Goal: Task Accomplishment & Management: Manage account settings

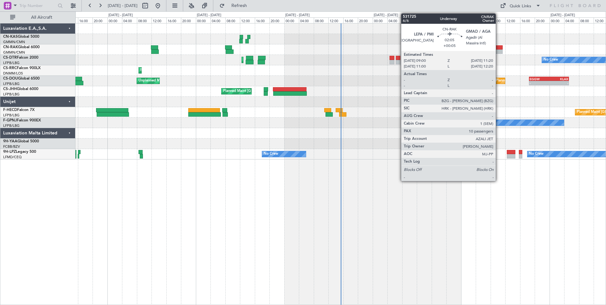
click at [499, 51] on div at bounding box center [498, 51] width 9 height 4
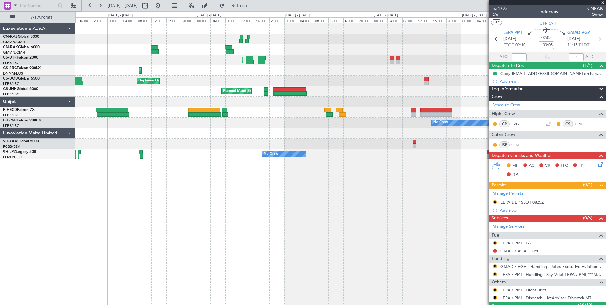
click at [597, 165] on icon at bounding box center [599, 163] width 5 height 5
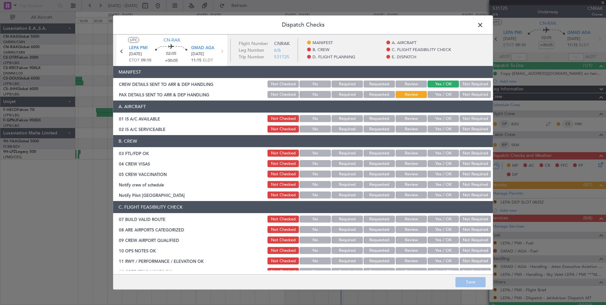
click at [445, 92] on button "Yes / OK" at bounding box center [443, 94] width 31 height 7
click at [471, 281] on button "Save" at bounding box center [471, 282] width 30 height 10
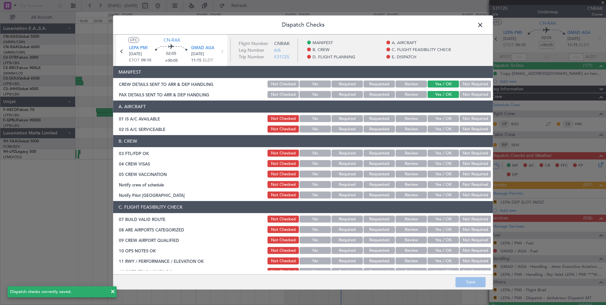
click at [484, 23] on span at bounding box center [484, 26] width 0 height 13
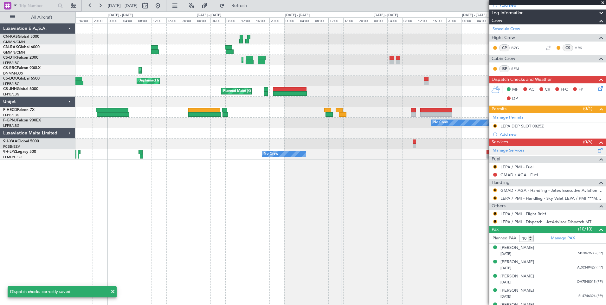
scroll to position [79, 0]
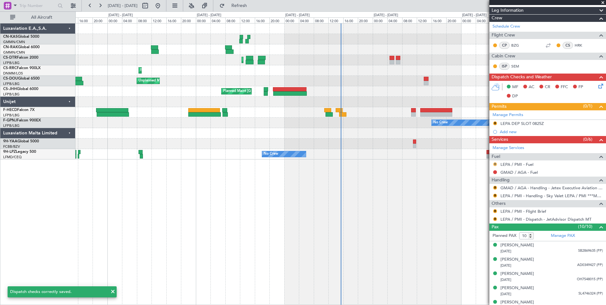
click at [494, 165] on button "R" at bounding box center [495, 164] width 4 height 4
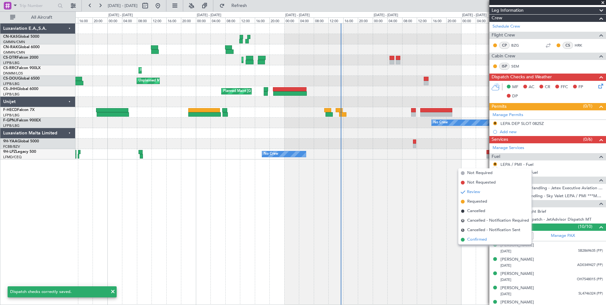
click at [488, 241] on li "Confirmed" at bounding box center [494, 240] width 73 height 10
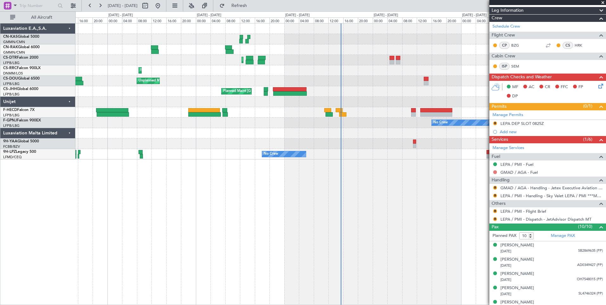
click at [496, 171] on button at bounding box center [495, 172] width 4 height 4
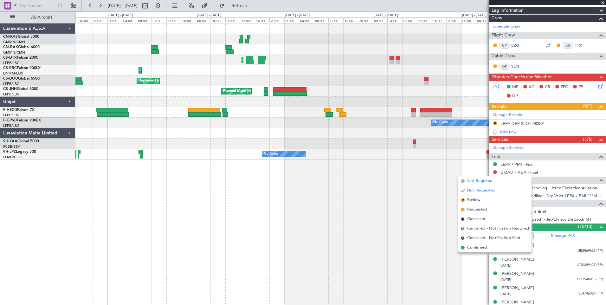
click at [483, 181] on span "Not Required" at bounding box center [479, 181] width 25 height 6
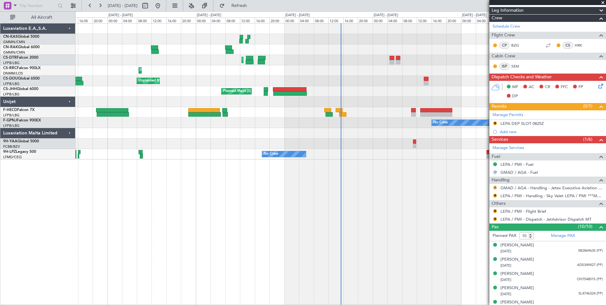
click at [495, 186] on button "R" at bounding box center [495, 188] width 4 height 4
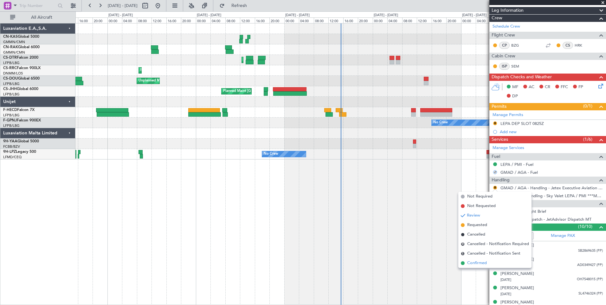
click at [472, 263] on span "Confirmed" at bounding box center [477, 263] width 20 height 6
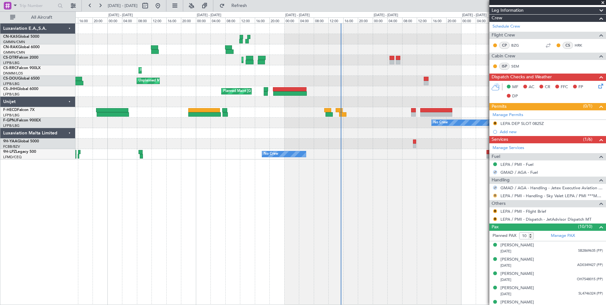
click at [495, 196] on button "R" at bounding box center [495, 196] width 4 height 4
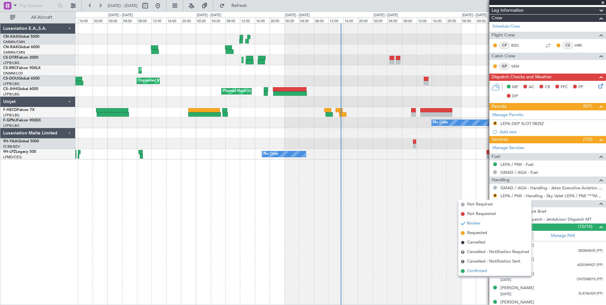
click at [488, 270] on li "Confirmed" at bounding box center [494, 271] width 73 height 10
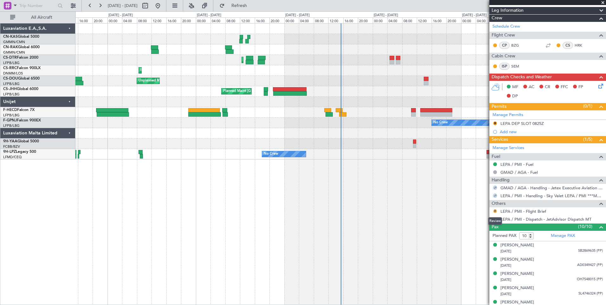
click at [495, 209] on button "R" at bounding box center [495, 211] width 4 height 4
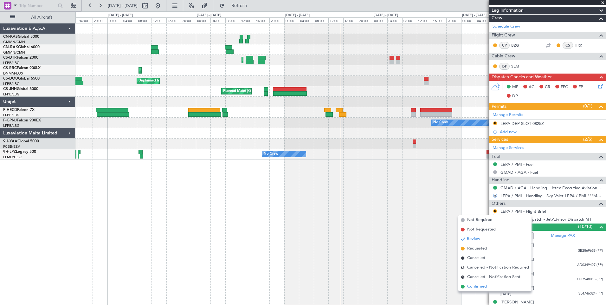
click at [483, 284] on span "Confirmed" at bounding box center [477, 286] width 20 height 6
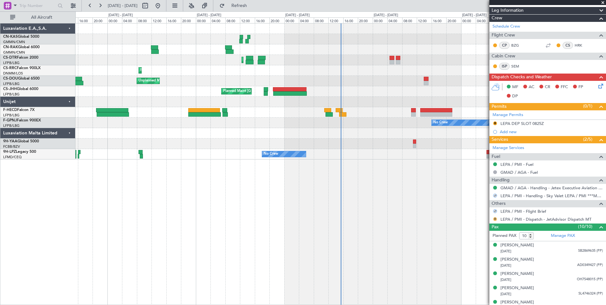
click at [495, 217] on button "R" at bounding box center [495, 219] width 4 height 4
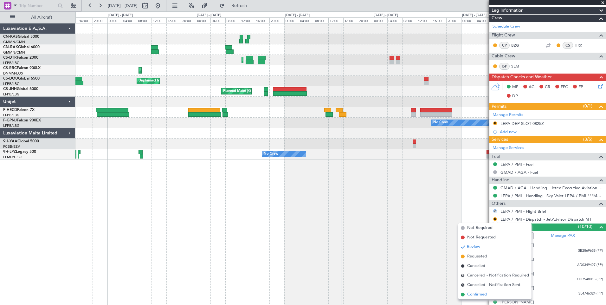
click at [483, 293] on span "Confirmed" at bounding box center [477, 294] width 20 height 6
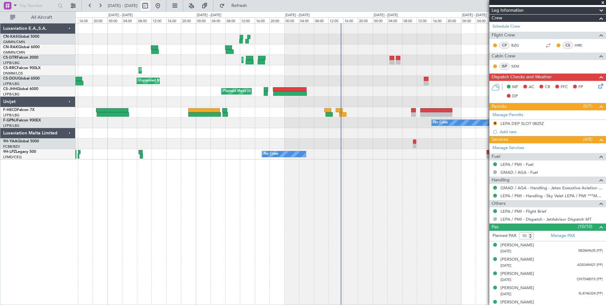
click at [150, 3] on button at bounding box center [145, 6] width 10 height 10
select select "8"
select select "2025"
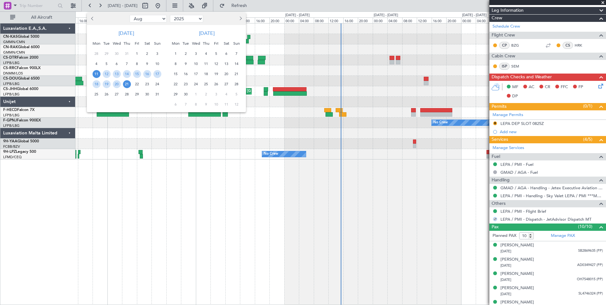
click at [96, 74] on span "11" at bounding box center [97, 74] width 8 height 8
click at [96, 92] on span "25" at bounding box center [97, 94] width 8 height 8
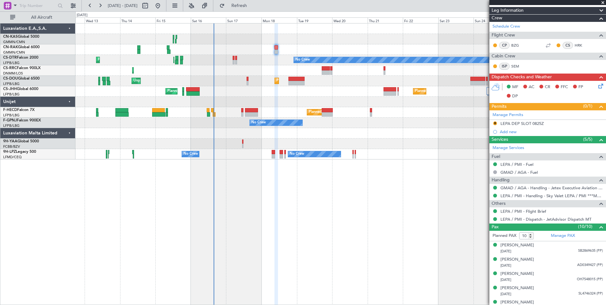
click at [295, 113] on div "Planned Maint [GEOGRAPHIC_DATA] ([GEOGRAPHIC_DATA]) No Crew" at bounding box center [340, 112] width 530 height 10
click at [538, 124] on div "LEPA DEP SLOT 0825Z" at bounding box center [522, 123] width 43 height 5
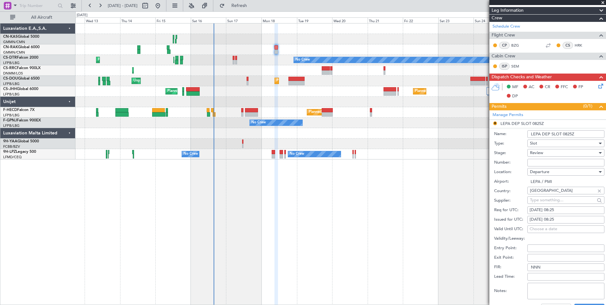
scroll to position [136, 0]
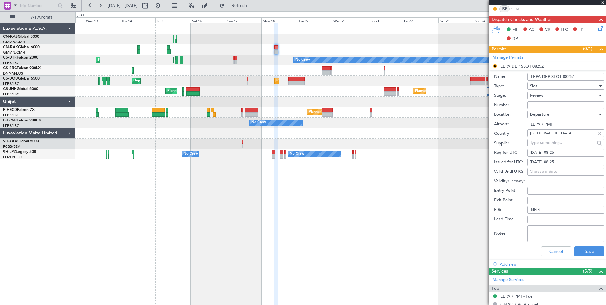
click at [562, 151] on div "[DATE] 08:25" at bounding box center [566, 153] width 73 height 6
select select "8"
select select "2025"
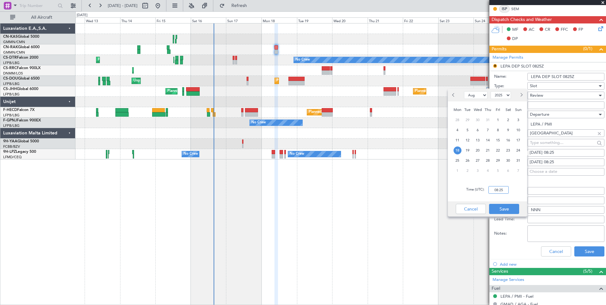
click at [498, 189] on input "08:25" at bounding box center [499, 190] width 20 height 8
type input "09:00"
click at [500, 210] on button "Save" at bounding box center [504, 209] width 30 height 10
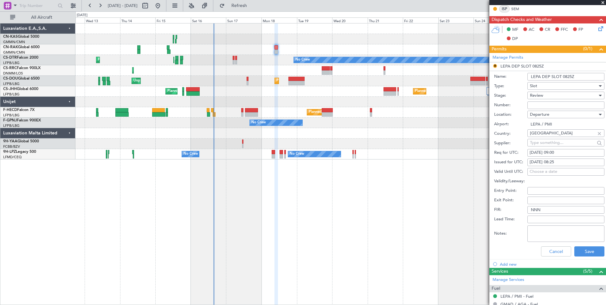
click at [558, 160] on div "[DATE] 08:25" at bounding box center [566, 162] width 73 height 6
select select "8"
select select "2025"
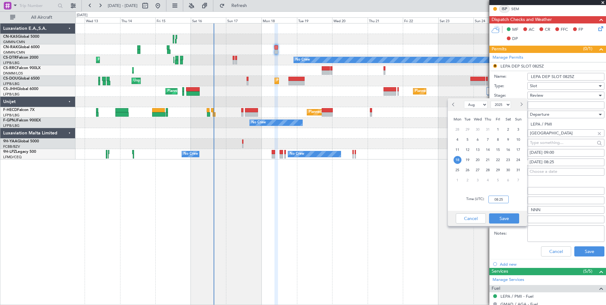
click at [501, 198] on input "08:25" at bounding box center [499, 200] width 20 height 8
type input "09:00"
click at [506, 215] on button "Save" at bounding box center [504, 218] width 30 height 10
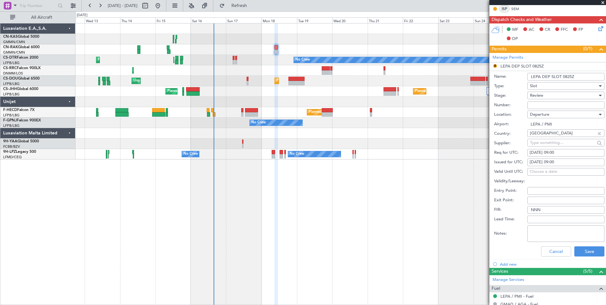
click at [542, 94] on span "Review" at bounding box center [536, 96] width 13 height 6
click at [550, 144] on span "Received OK" at bounding box center [563, 147] width 67 height 10
click at [589, 251] on button "Save" at bounding box center [590, 251] width 30 height 10
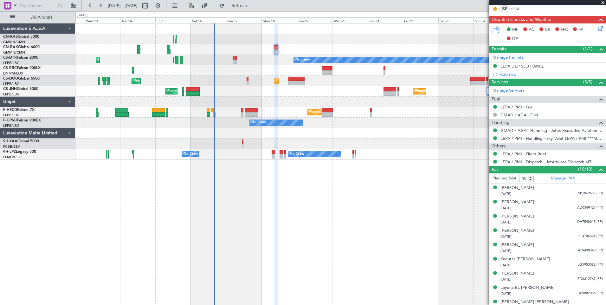
click at [27, 37] on link "CN-KAS Global 5000" at bounding box center [21, 37] width 36 height 4
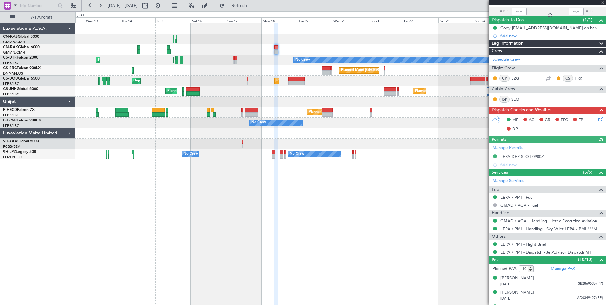
scroll to position [14, 0]
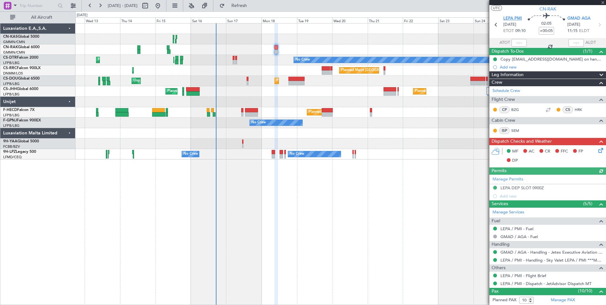
click at [510, 16] on span "LEPA PMI" at bounding box center [512, 19] width 19 height 6
